Goal: Task Accomplishment & Management: Use online tool/utility

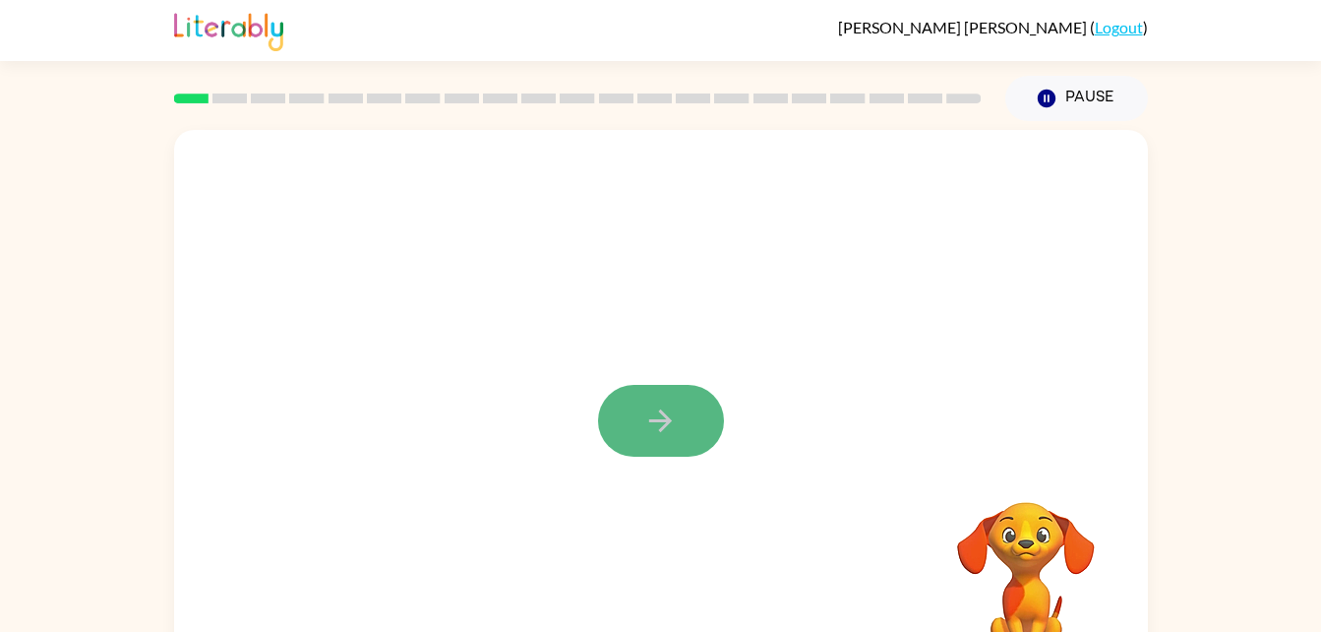
click at [665, 407] on icon "button" at bounding box center [660, 420] width 34 height 34
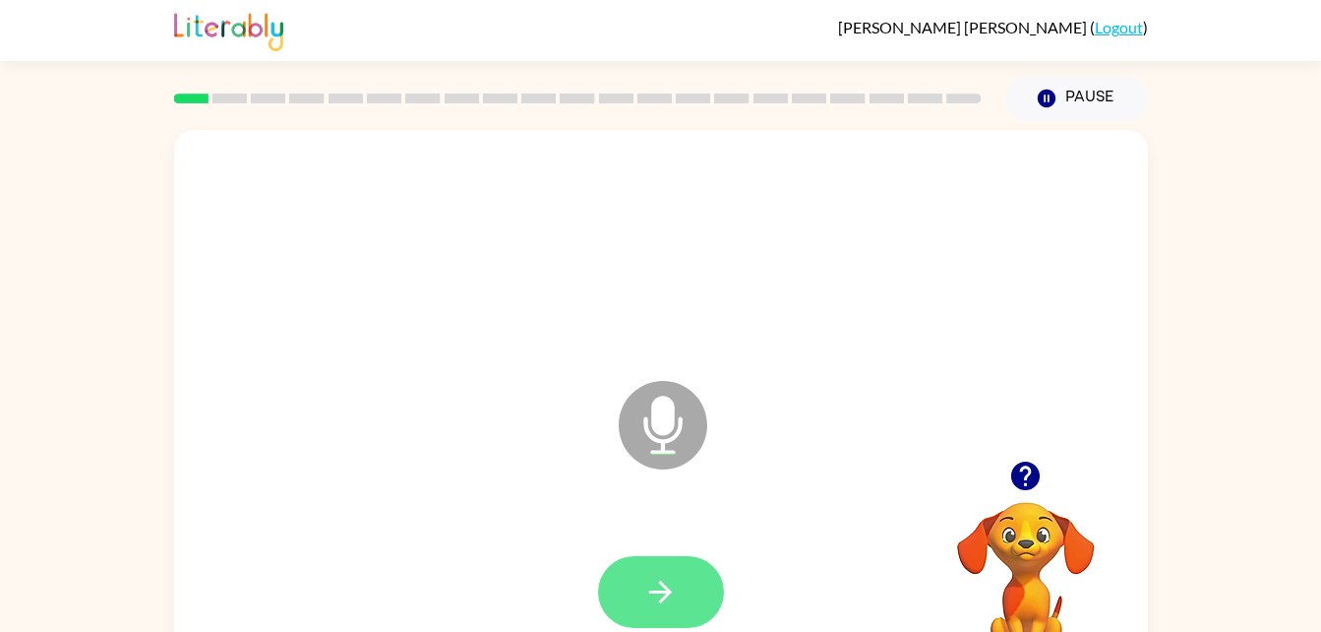
click at [651, 609] on button "button" at bounding box center [661, 592] width 126 height 72
click at [651, 595] on icon "button" at bounding box center [660, 592] width 34 height 34
click at [669, 590] on icon "button" at bounding box center [660, 591] width 23 height 23
click at [639, 593] on button "button" at bounding box center [661, 592] width 126 height 72
click at [669, 624] on button "button" at bounding box center [661, 592] width 126 height 72
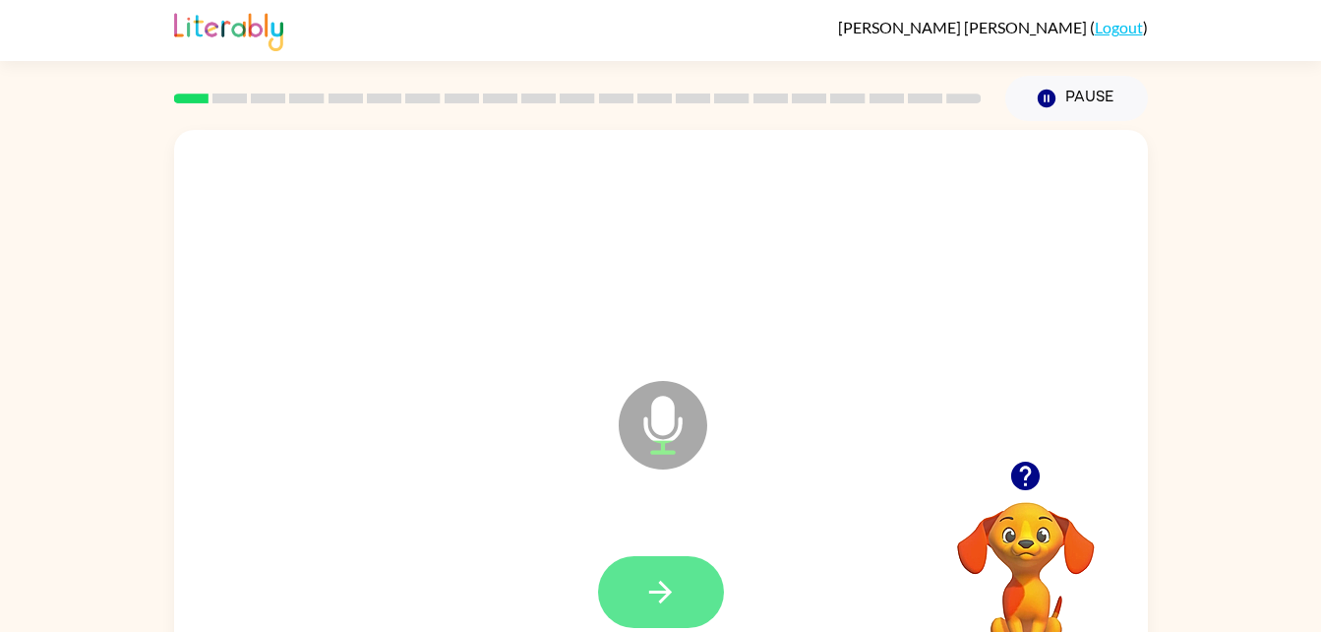
click at [643, 581] on icon "button" at bounding box center [660, 592] width 34 height 34
click at [666, 596] on icon "button" at bounding box center [660, 591] width 23 height 23
click at [628, 609] on button "button" at bounding box center [661, 592] width 126 height 72
click at [657, 577] on icon "button" at bounding box center [660, 592] width 34 height 34
click at [660, 589] on icon "button" at bounding box center [660, 592] width 34 height 34
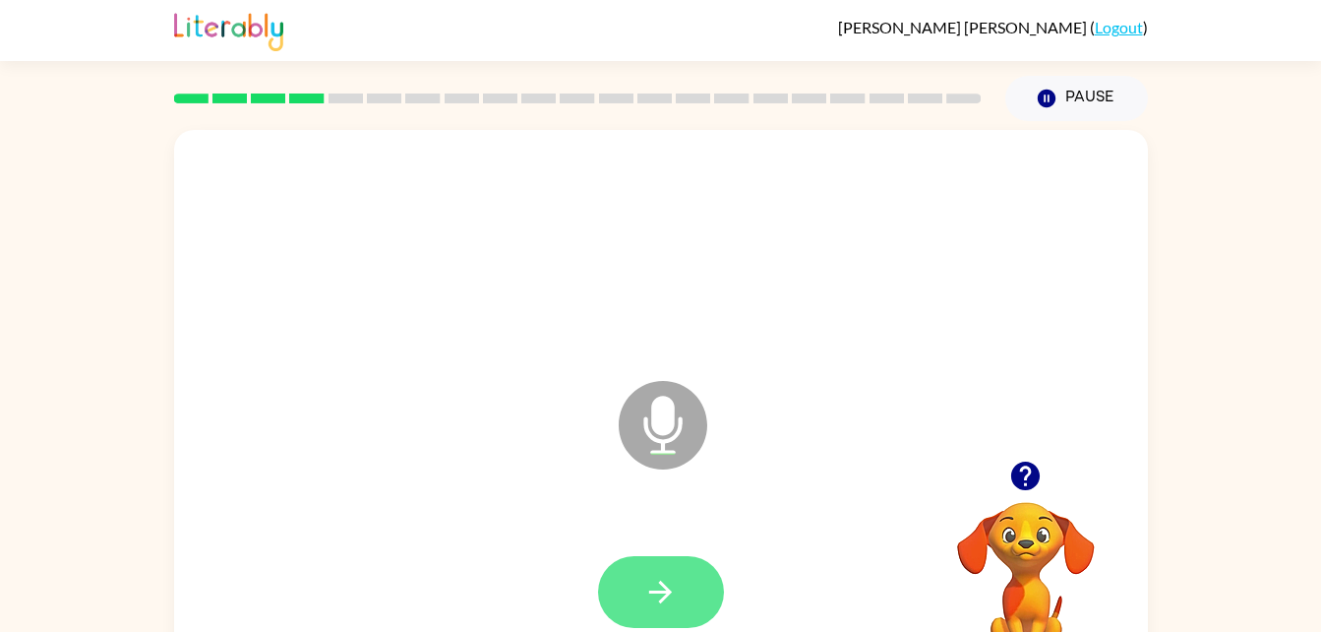
click at [664, 583] on icon "button" at bounding box center [660, 592] width 34 height 34
click at [630, 605] on button "button" at bounding box center [661, 592] width 126 height 72
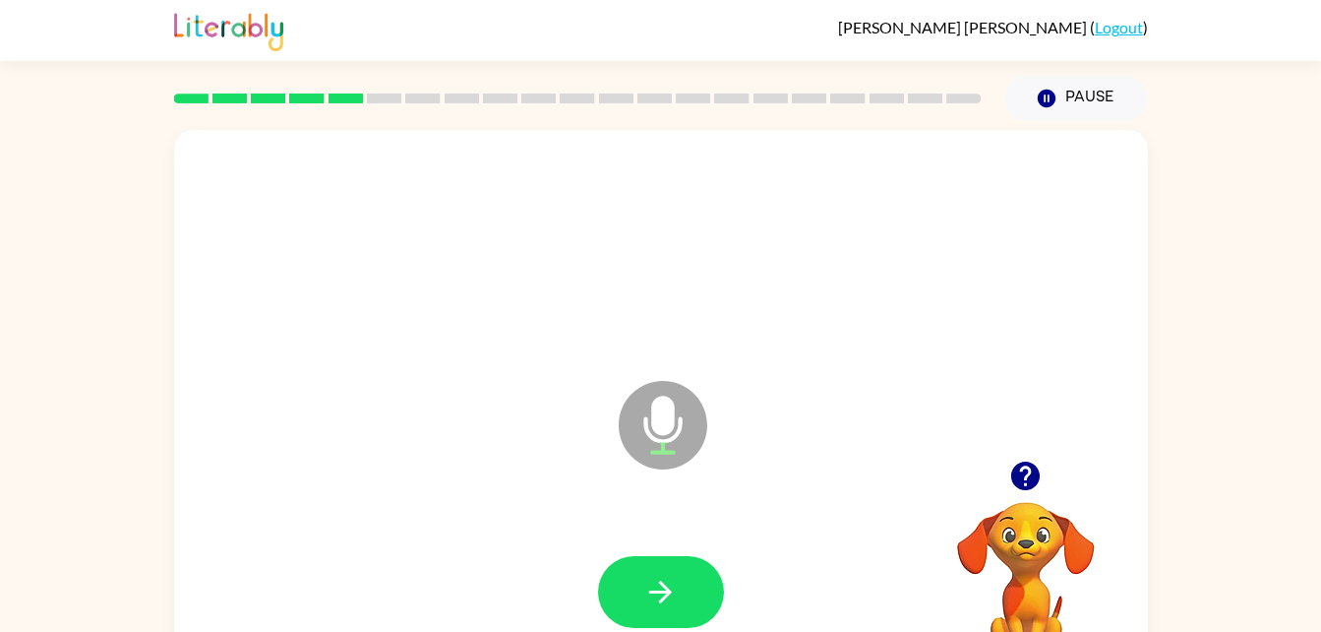
scroll to position [60, 0]
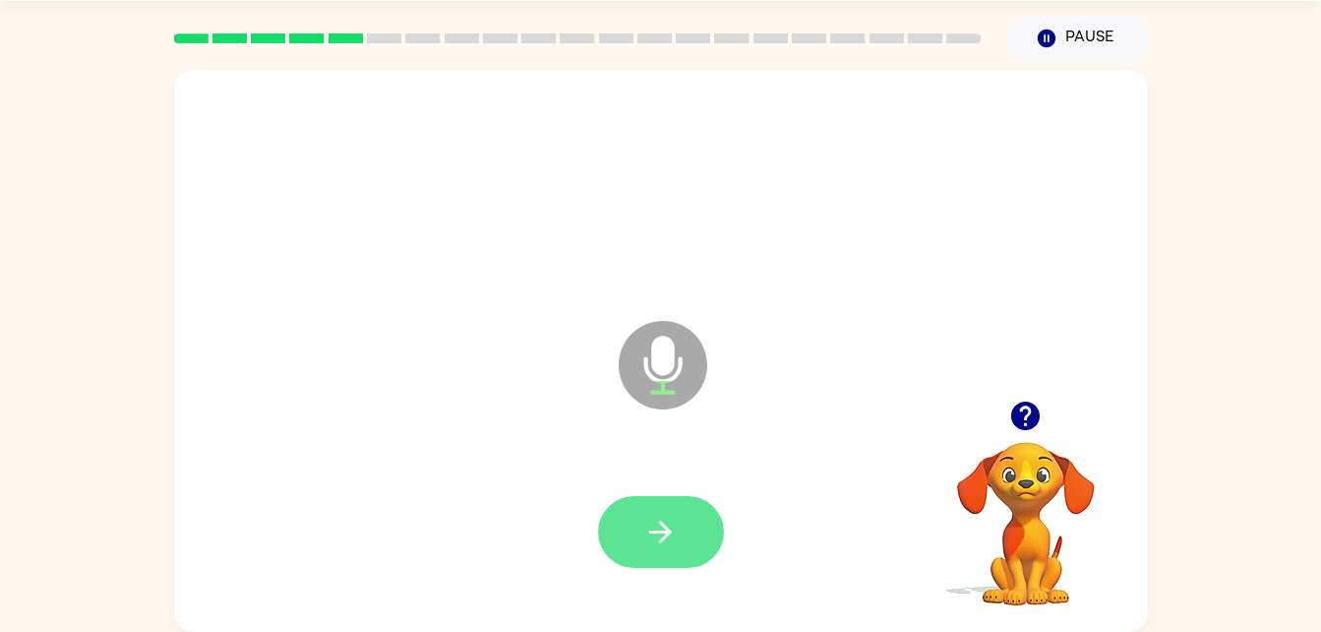
click at [666, 512] on button "button" at bounding box center [661, 532] width 126 height 72
click at [636, 525] on button "button" at bounding box center [661, 532] width 126 height 72
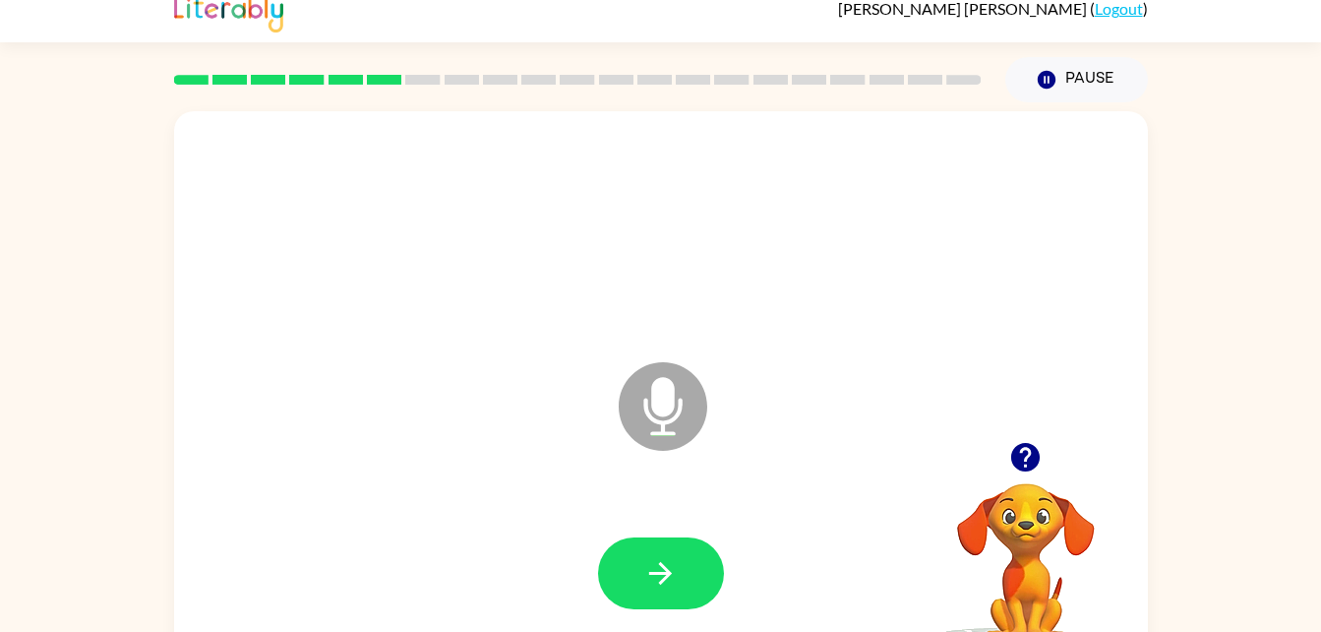
scroll to position [0, 0]
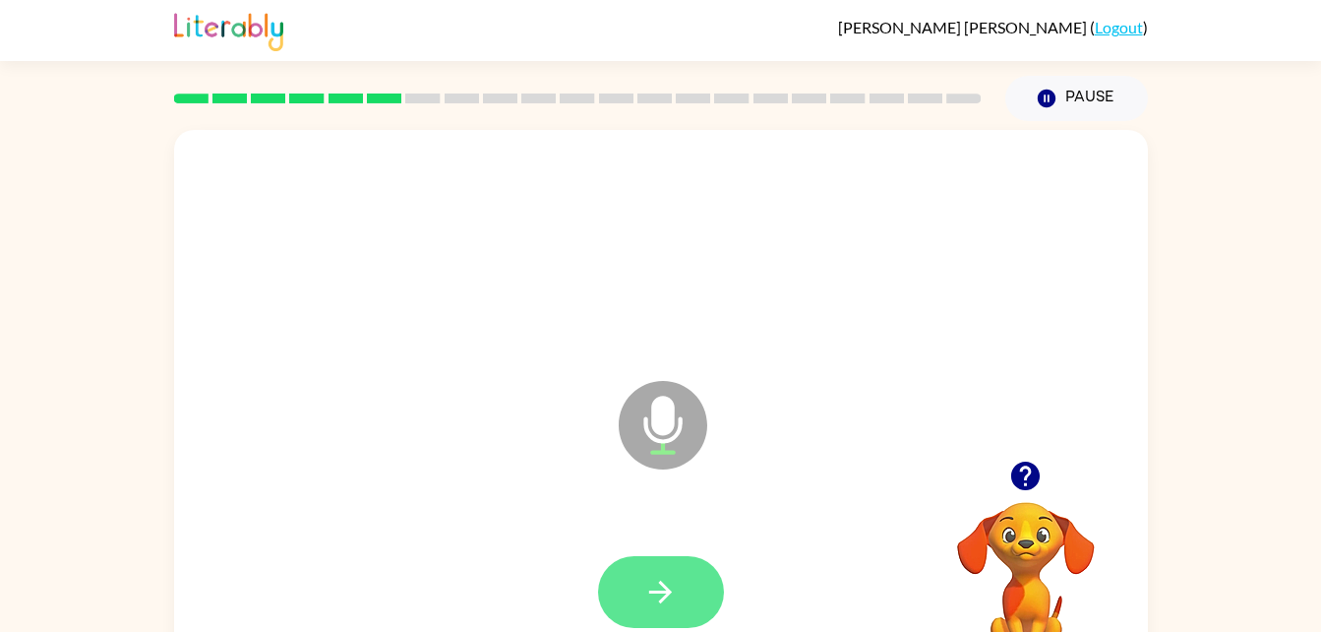
click at [669, 590] on icon "button" at bounding box center [660, 591] width 23 height 23
click at [671, 615] on button "button" at bounding box center [661, 592] width 126 height 72
click at [684, 569] on button "button" at bounding box center [661, 592] width 126 height 72
click at [634, 584] on button "button" at bounding box center [661, 592] width 126 height 72
click at [641, 601] on button "button" at bounding box center [661, 592] width 126 height 72
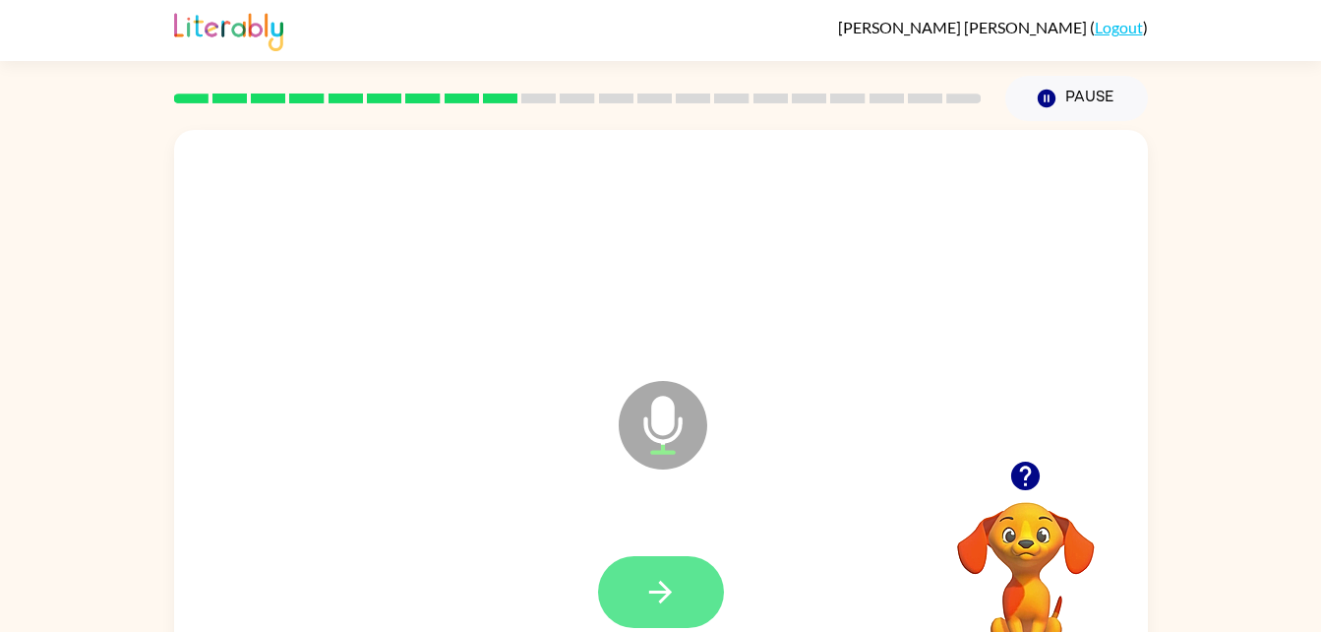
click at [645, 587] on icon "button" at bounding box center [660, 592] width 34 height 34
click at [650, 568] on button "button" at bounding box center [661, 592] width 126 height 72
click at [641, 609] on button "button" at bounding box center [661, 592] width 126 height 72
click at [654, 608] on icon "button" at bounding box center [660, 592] width 34 height 34
click at [647, 601] on icon "button" at bounding box center [660, 592] width 34 height 34
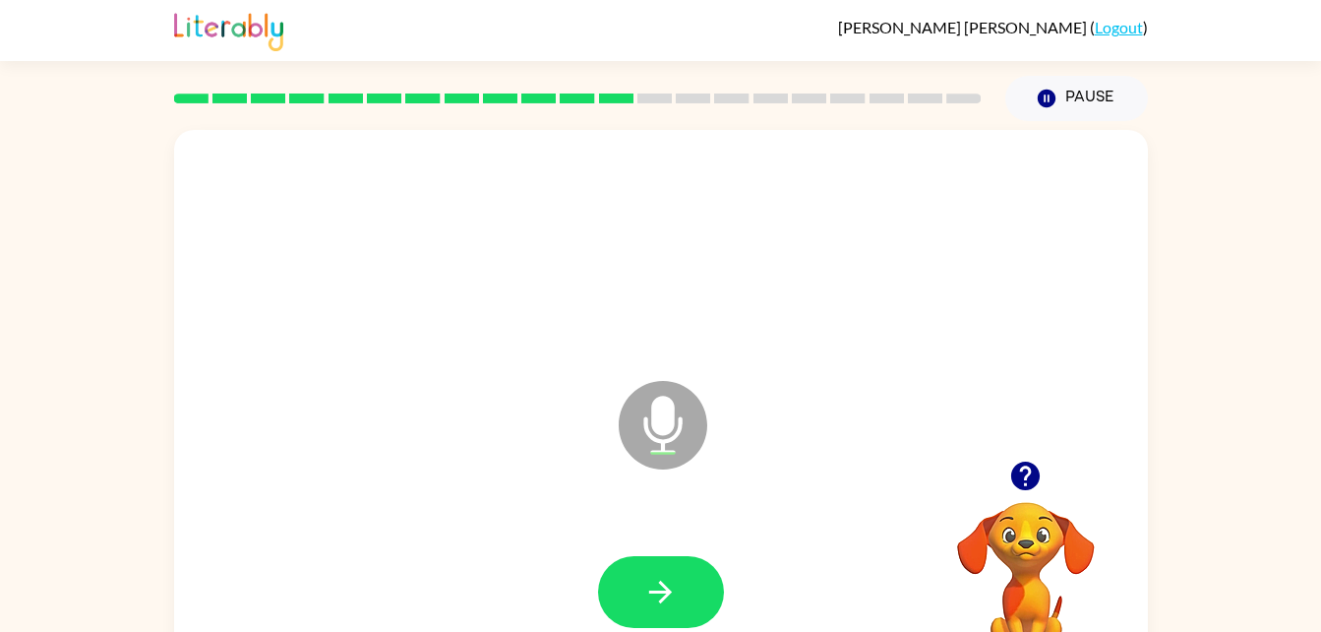
scroll to position [4, 0]
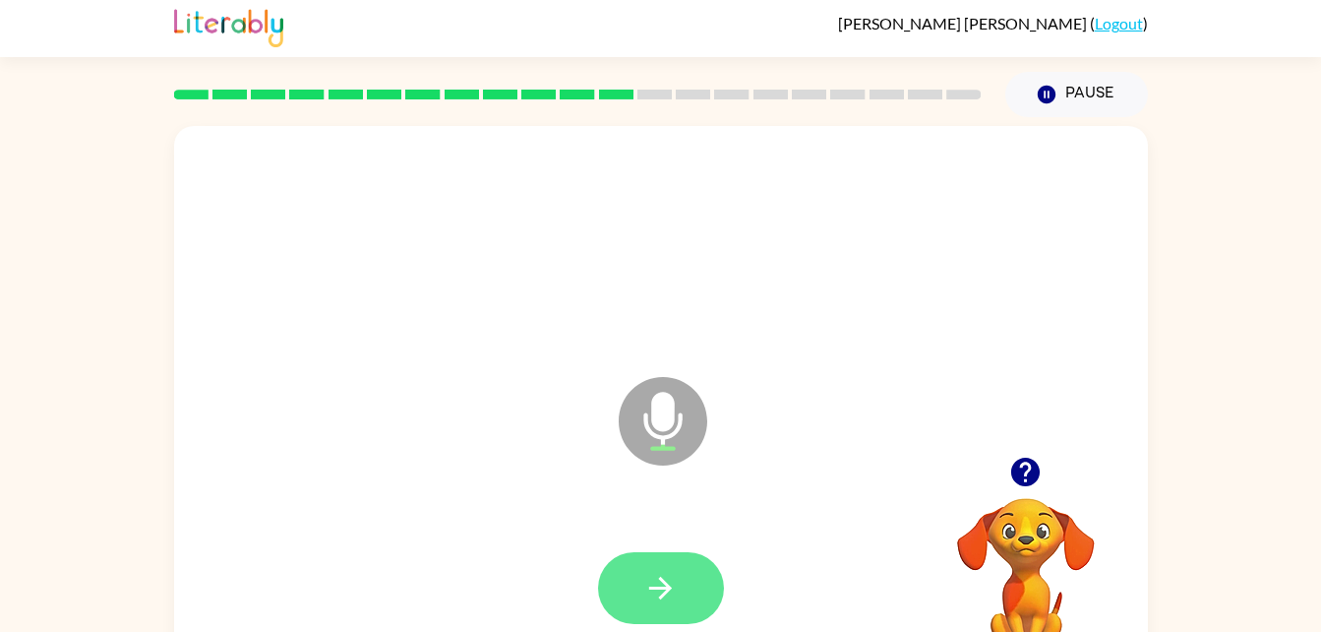
click at [648, 571] on icon "button" at bounding box center [660, 588] width 34 height 34
click at [643, 594] on icon "button" at bounding box center [660, 588] width 34 height 34
click at [605, 595] on button "button" at bounding box center [661, 588] width 126 height 72
click at [646, 586] on icon "button" at bounding box center [660, 588] width 34 height 34
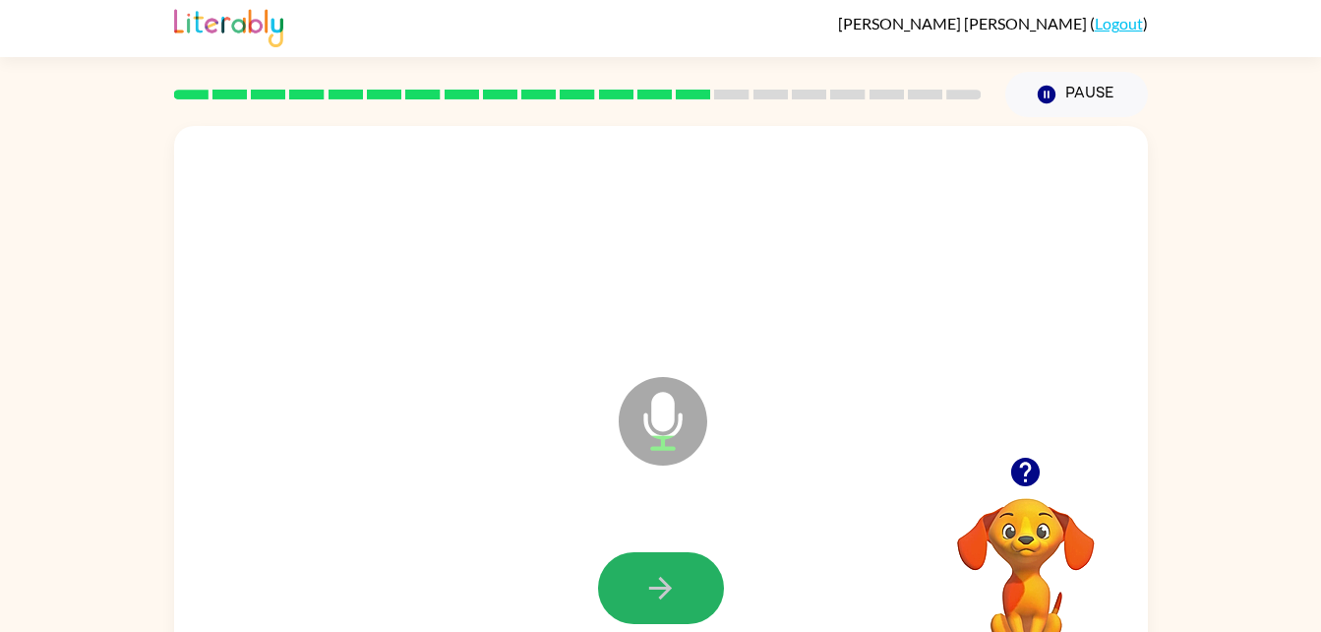
click at [646, 586] on icon "button" at bounding box center [660, 588] width 34 height 34
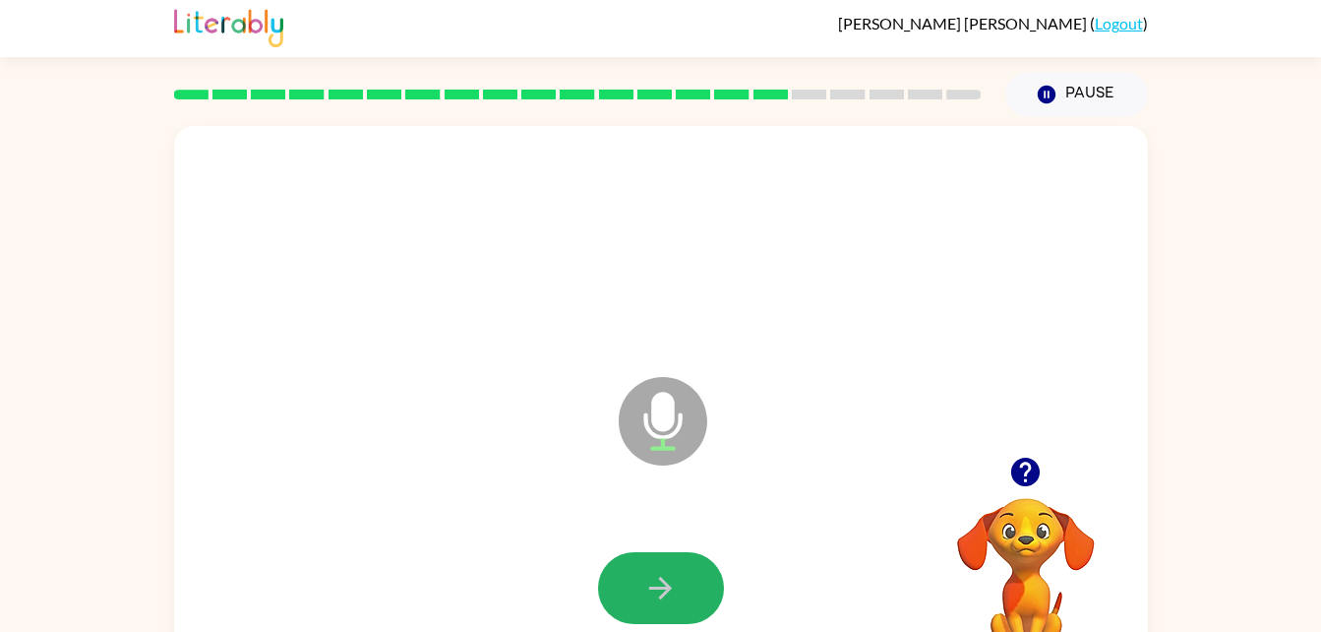
click at [646, 586] on icon "button" at bounding box center [660, 588] width 34 height 34
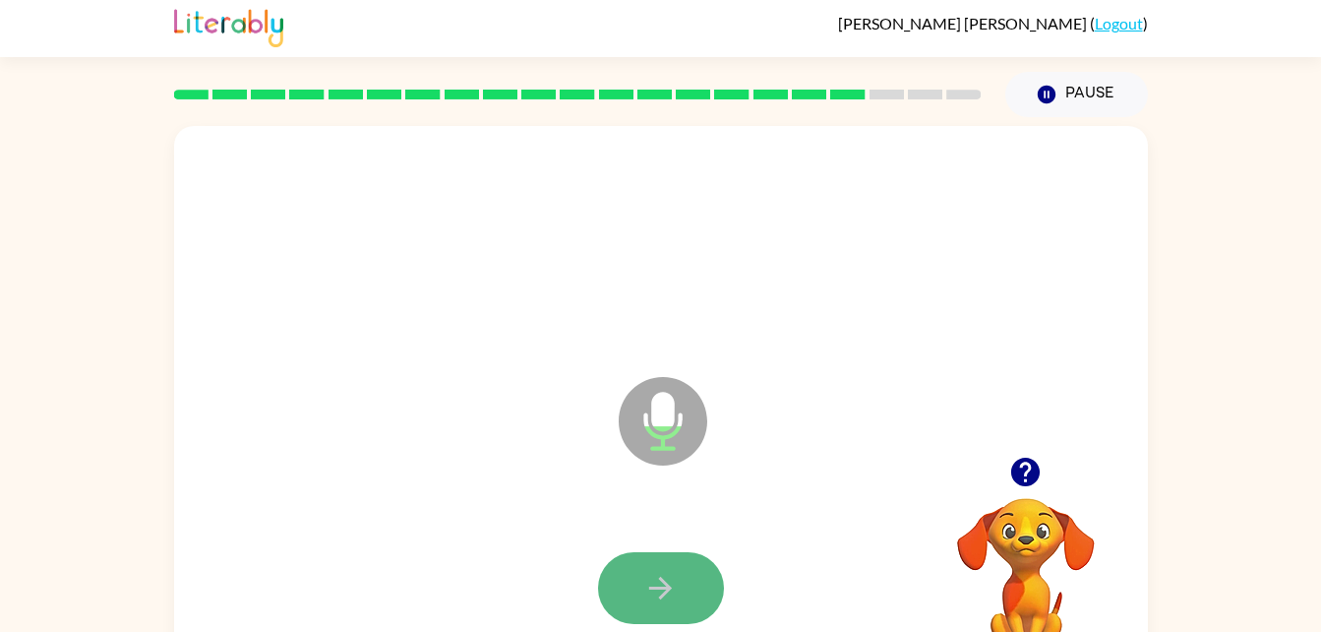
click at [663, 606] on button "button" at bounding box center [661, 588] width 126 height 72
click at [662, 594] on icon "button" at bounding box center [660, 587] width 23 height 23
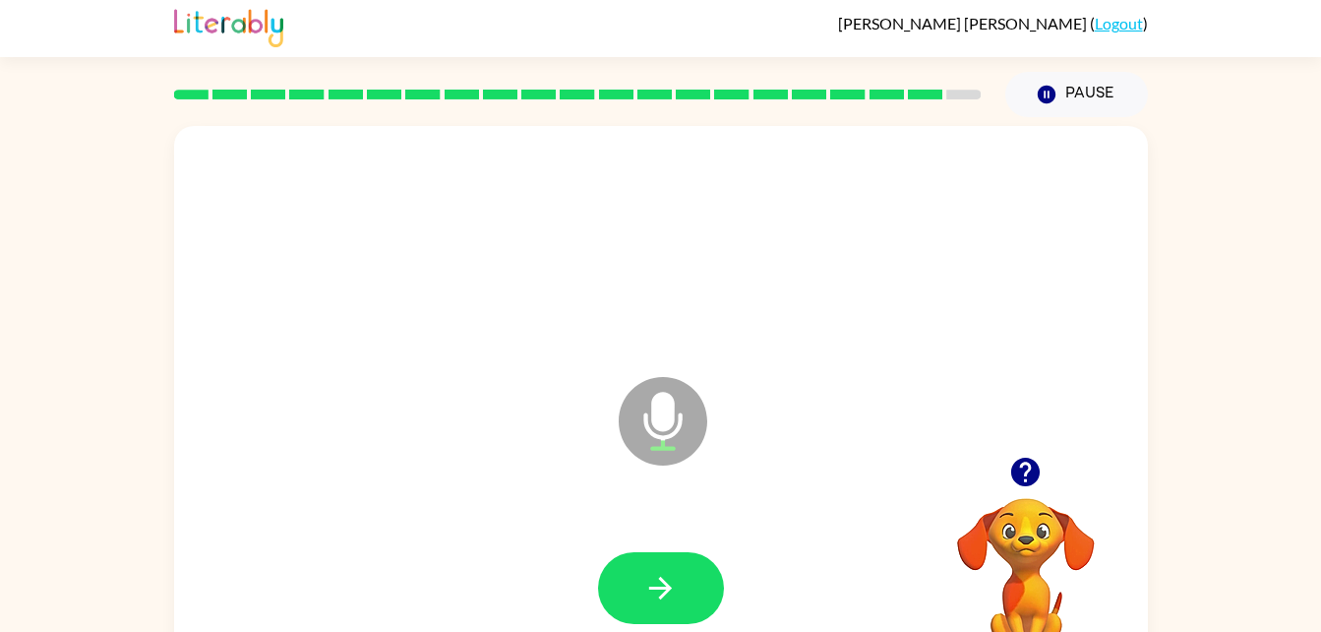
click at [861, 334] on div "Microphone The Microphone is here when it is your turn to talk" at bounding box center [661, 407] width 974 height 562
click at [630, 576] on button "button" at bounding box center [661, 588] width 126 height 72
click at [656, 585] on icon "button" at bounding box center [660, 588] width 34 height 34
